Goal: Find specific page/section: Find specific page/section

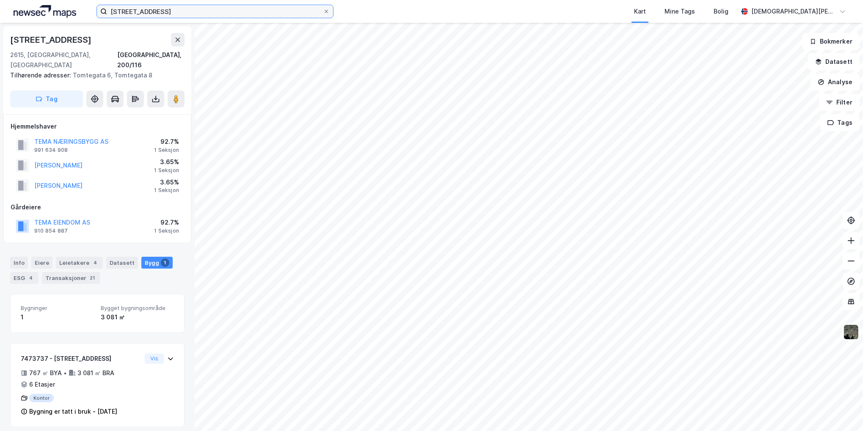
click at [184, 15] on input "[STREET_ADDRESS]" at bounding box center [215, 11] width 216 height 13
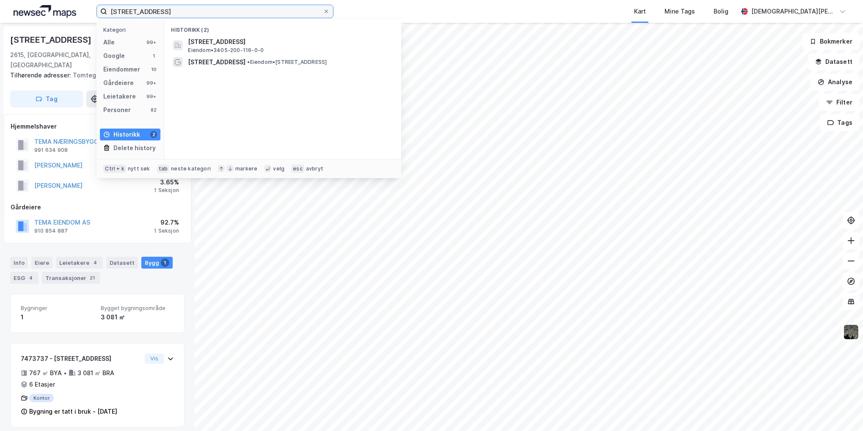
paste input "randvegen 12"
click at [193, 10] on input "Strandvegen 12" at bounding box center [215, 11] width 216 height 13
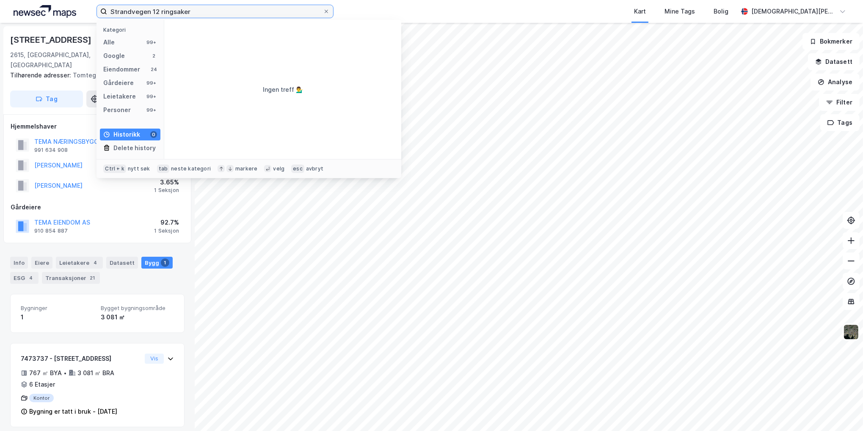
drag, startPoint x: 211, startPoint y: 9, endPoint x: 23, endPoint y: 4, distance: 188.4
click at [23, 4] on div "Strandvegen 12 ringsaker Kategori Alle 99+ Google 2 Eiendommer 24 Gårdeiere 99+…" at bounding box center [431, 11] width 863 height 23
paste input "Studievegen 2"
type input "Studievegen 2"
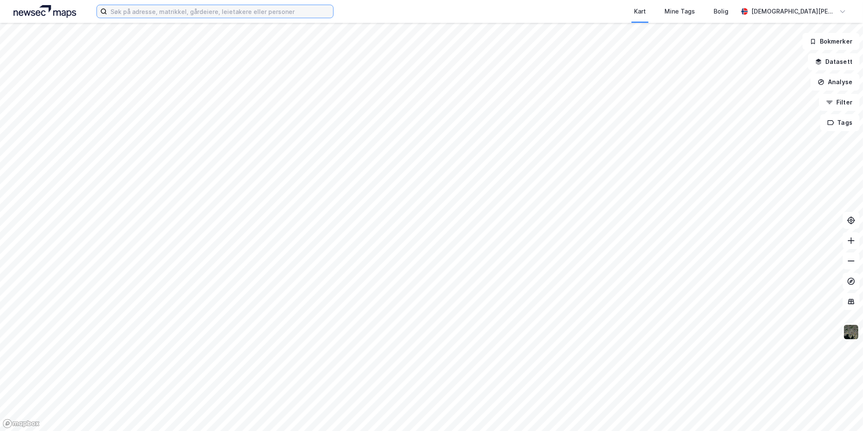
click at [168, 13] on input at bounding box center [220, 11] width 226 height 13
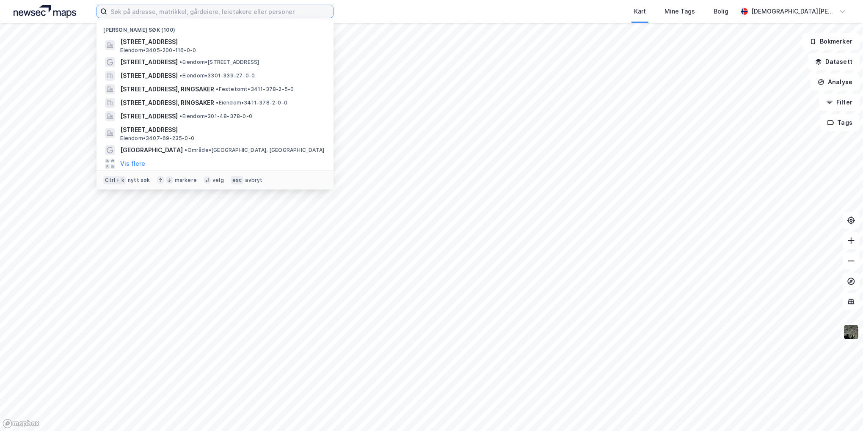
paste input "Studievegen 2"
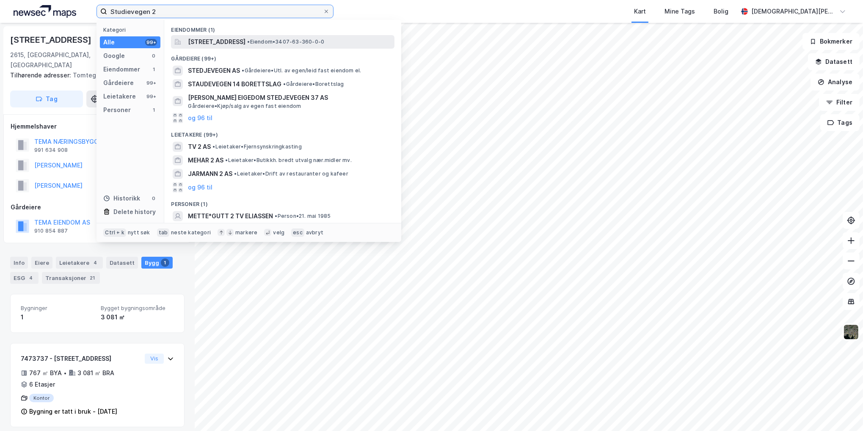
type input "Studievegen 2"
click at [245, 38] on span "[STREET_ADDRESS]" at bounding box center [217, 42] width 58 height 10
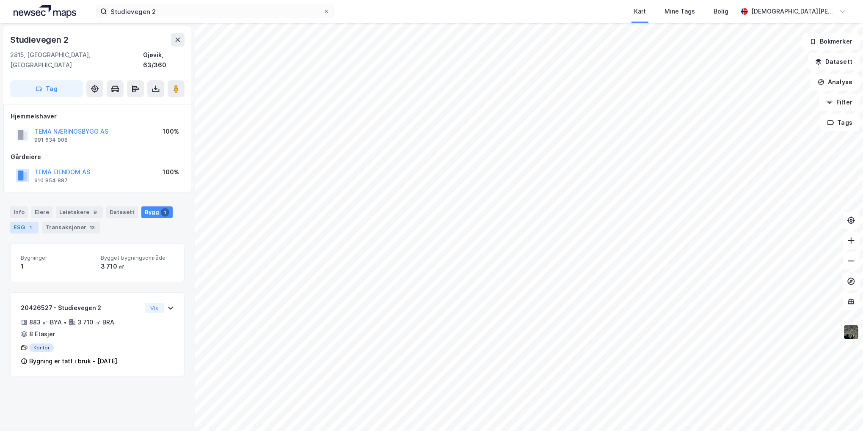
click at [35, 222] on div "ESG 1" at bounding box center [24, 228] width 28 height 12
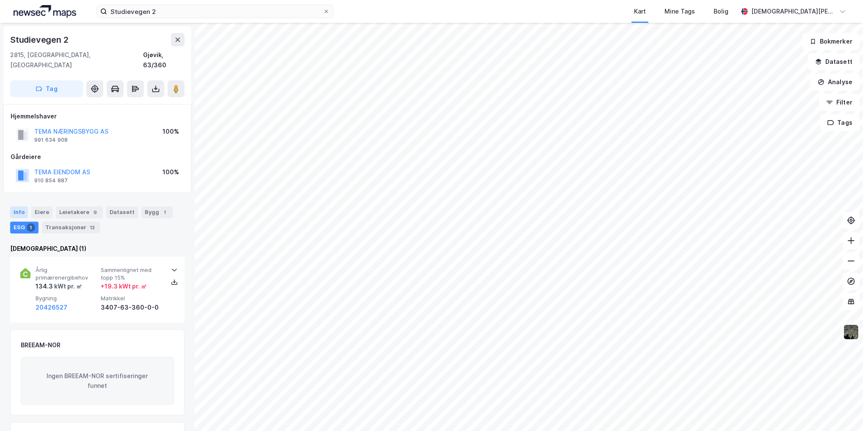
drag, startPoint x: 21, startPoint y: 197, endPoint x: 23, endPoint y: 201, distance: 4.4
click at [21, 206] on div "Info" at bounding box center [19, 212] width 18 height 12
